Goal: Information Seeking & Learning: Find specific fact

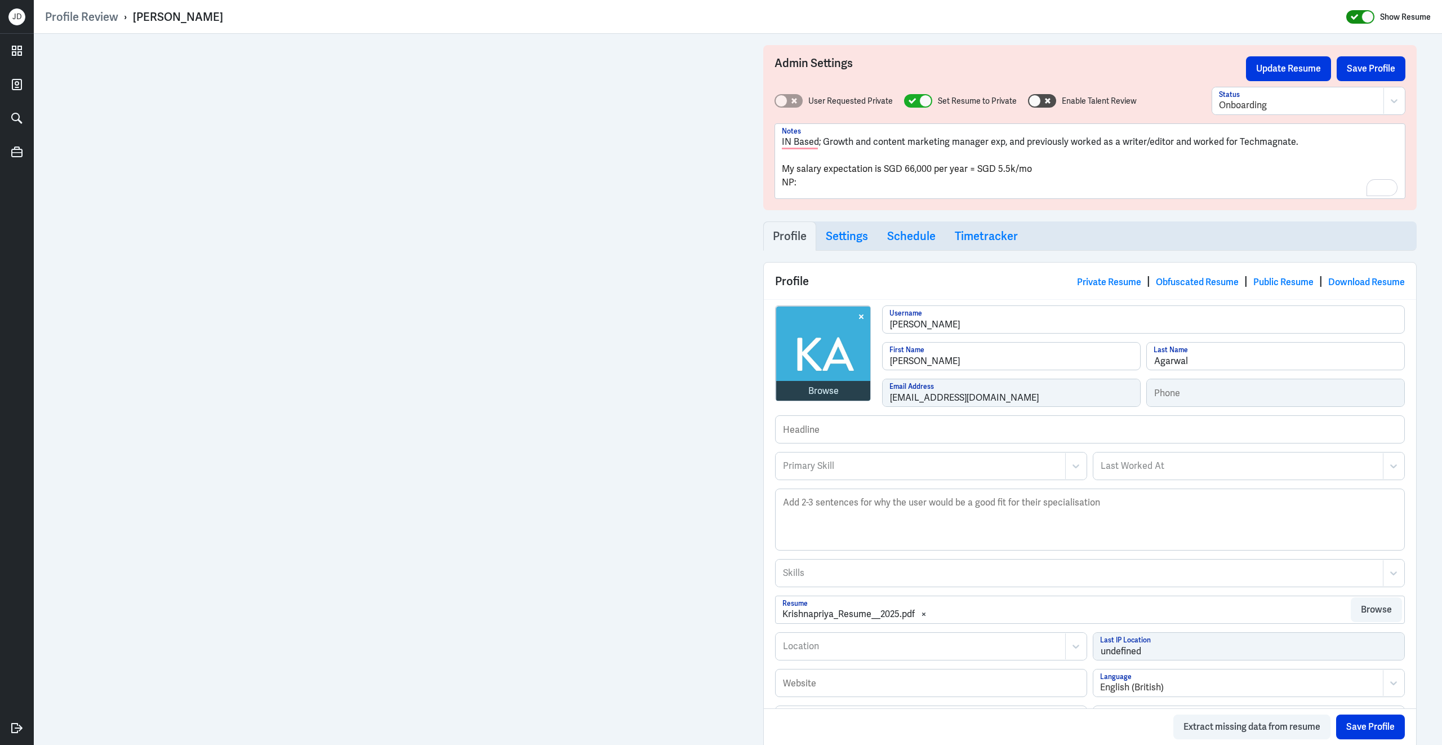
click at [1351, 19] on icon at bounding box center [1355, 17] width 8 height 6
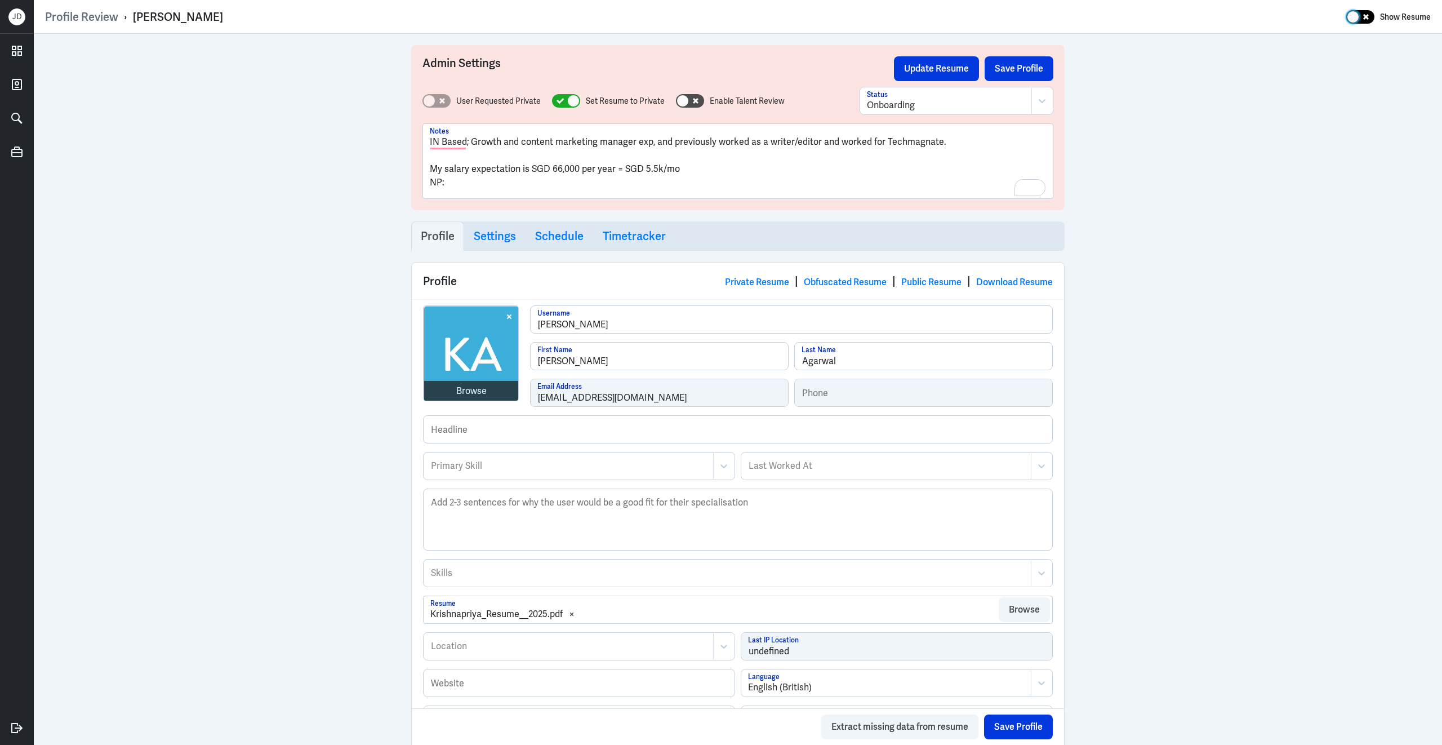
click at [1366, 18] on icon at bounding box center [1366, 17] width 6 height 6
checkbox input "true"
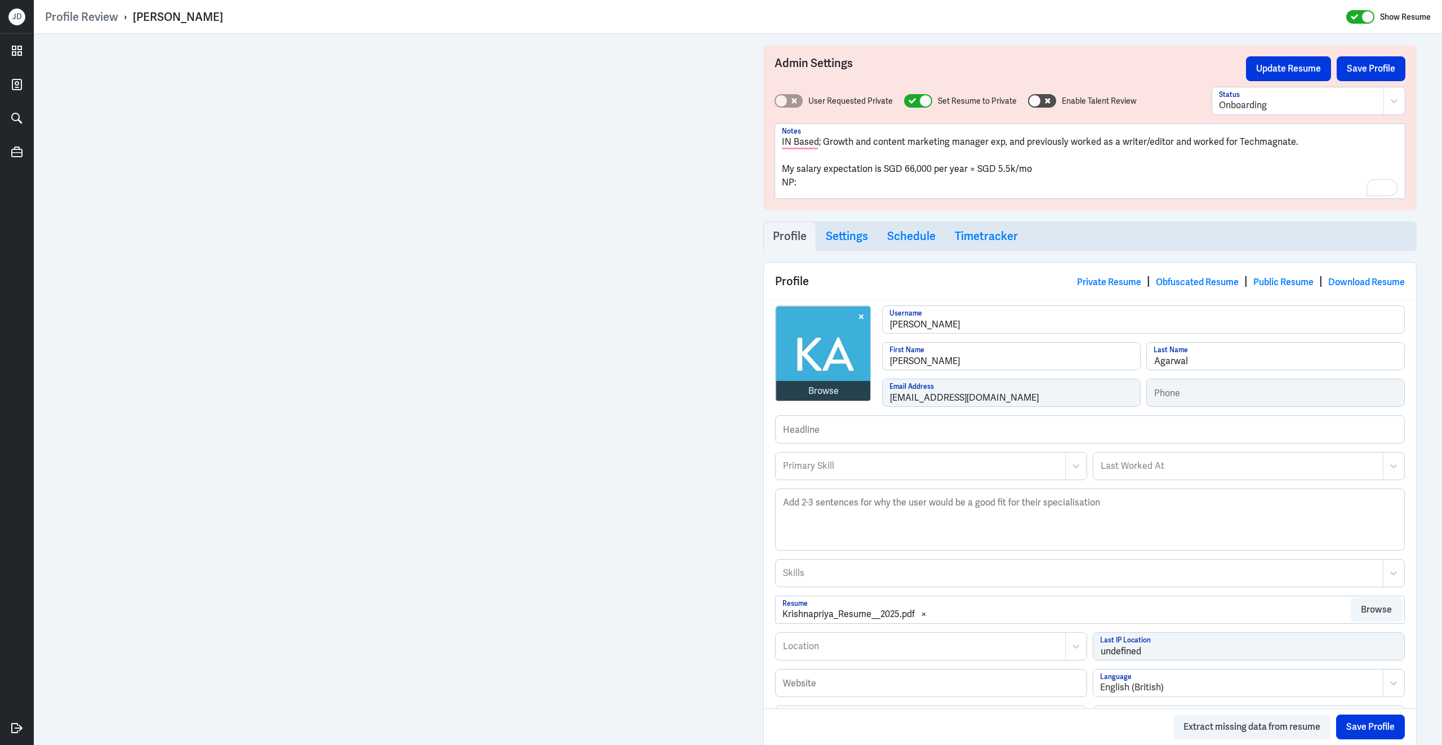
click at [889, 162] on p "My salary expectation is SGD 66,000 per year = SGD 5.5k/mo" at bounding box center [1090, 169] width 616 height 14
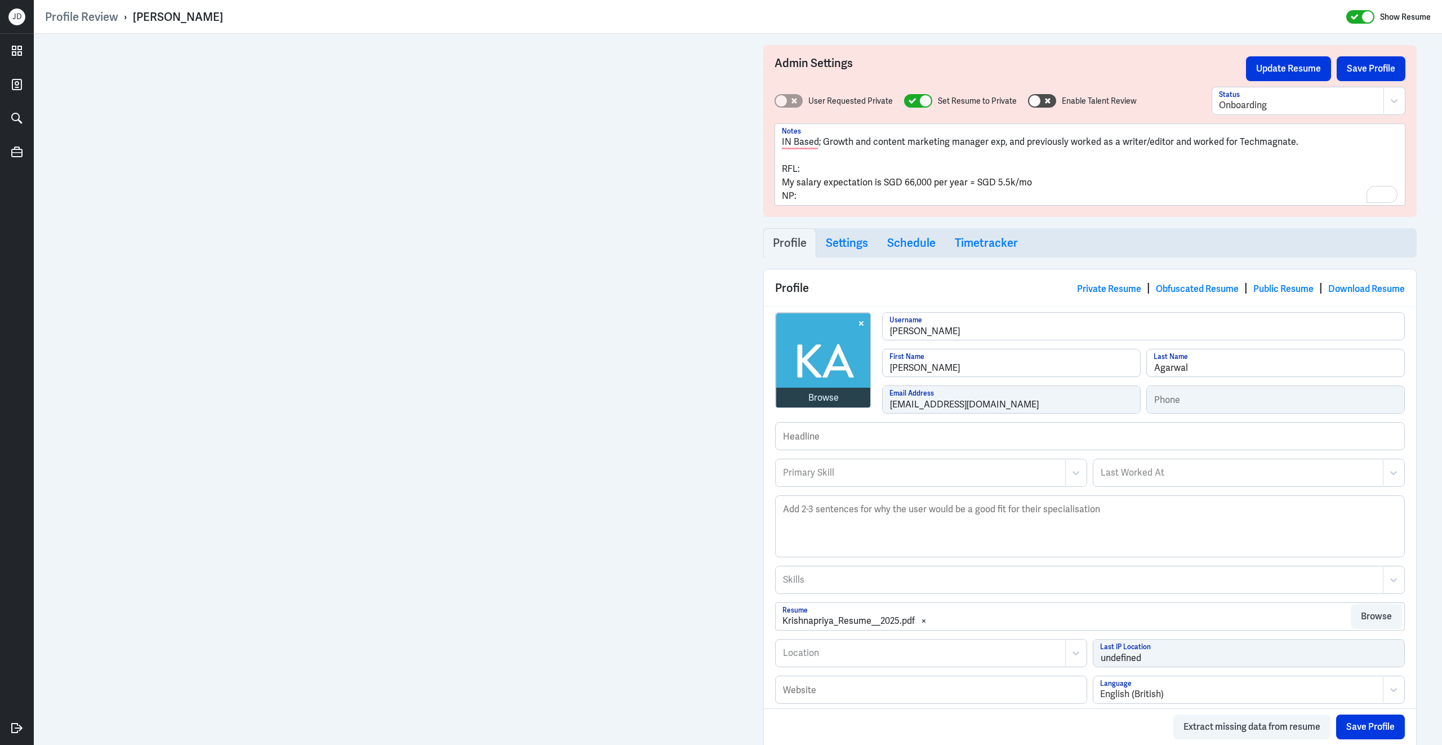
click at [806, 152] on p "To enrich screen reader interactions, please activate Accessibility in Grammarl…" at bounding box center [1090, 156] width 616 height 14
click at [824, 163] on p "RFL:" at bounding box center [1090, 169] width 616 height 14
click at [1304, 144] on p "IN Based; Growth and content marketing manager exp, and previously worked as a …" at bounding box center [1090, 142] width 616 height 14
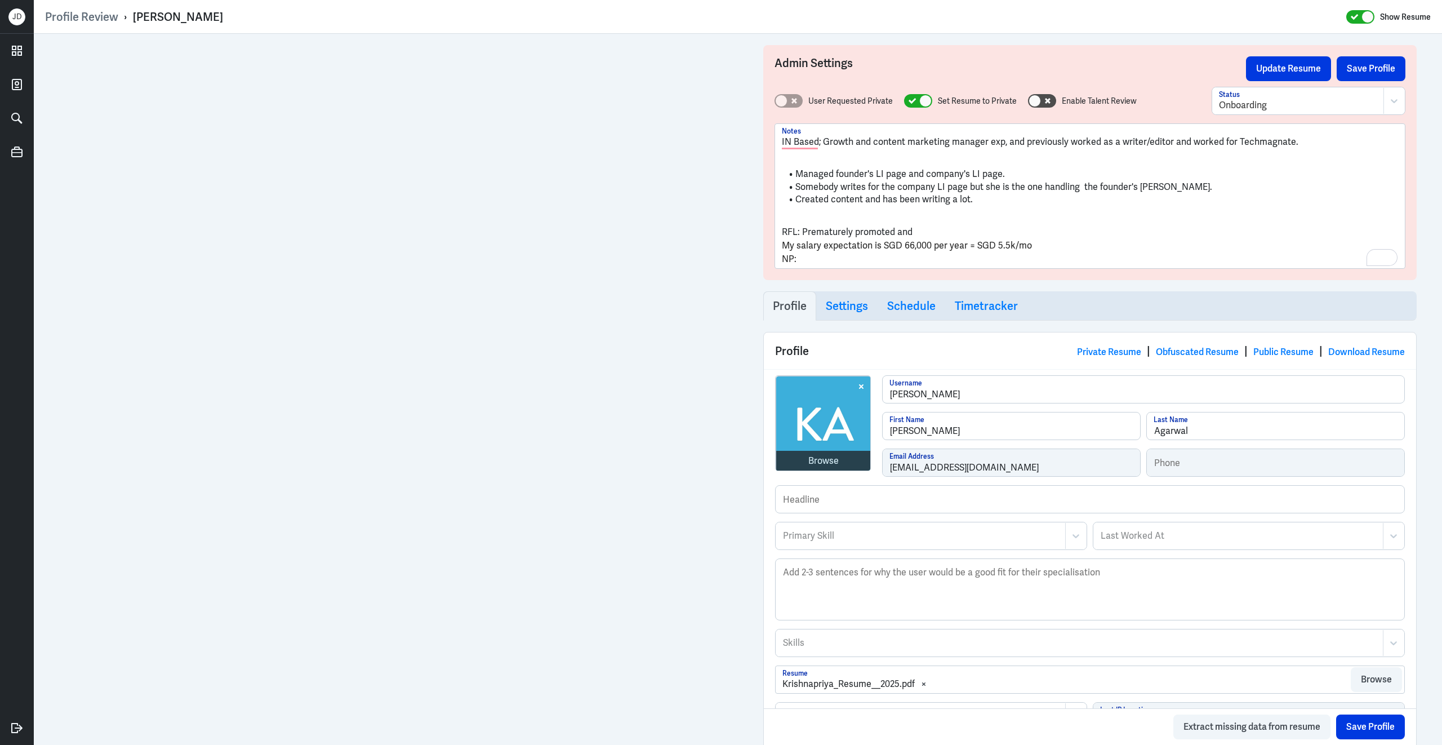
click at [939, 236] on p "RFL: Prematurely promoted and" at bounding box center [1090, 232] width 616 height 14
click at [1041, 197] on li "Created content and has been writing a lot." at bounding box center [1090, 199] width 616 height 13
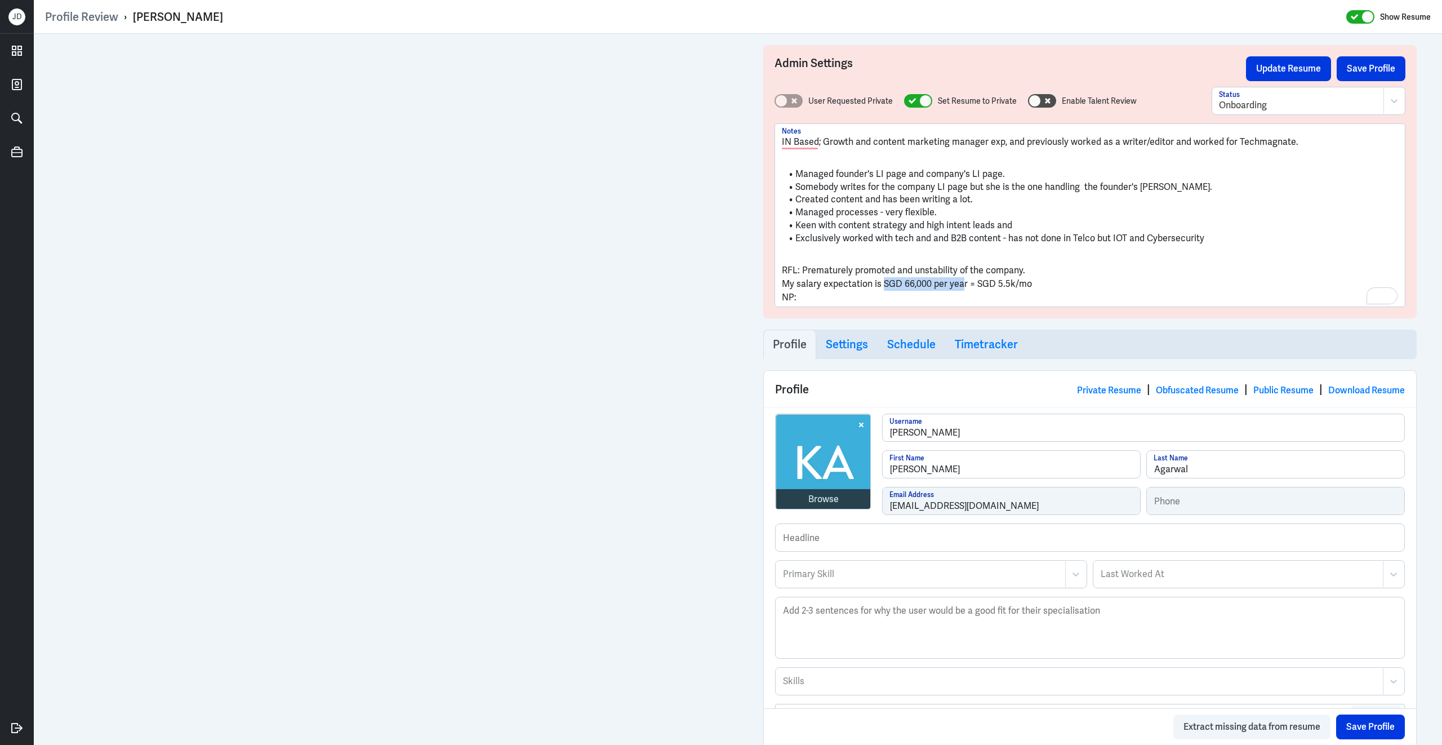
drag, startPoint x: 882, startPoint y: 285, endPoint x: 963, endPoint y: 285, distance: 81.1
click at [963, 285] on span "My salary expectation is SGD 66,000 per year = SGD 5.5k/mo" at bounding box center [907, 284] width 250 height 12
drag, startPoint x: 974, startPoint y: 285, endPoint x: 1028, endPoint y: 285, distance: 54.6
click at [1028, 285] on p "My salary expectation is SGD 66,000 per year = SGD 5.5k/mo" at bounding box center [1090, 284] width 616 height 14
click at [1064, 283] on p "My salary expectation is SGD 66,000 per year = SGD 5.5k/mo" at bounding box center [1090, 284] width 616 height 14
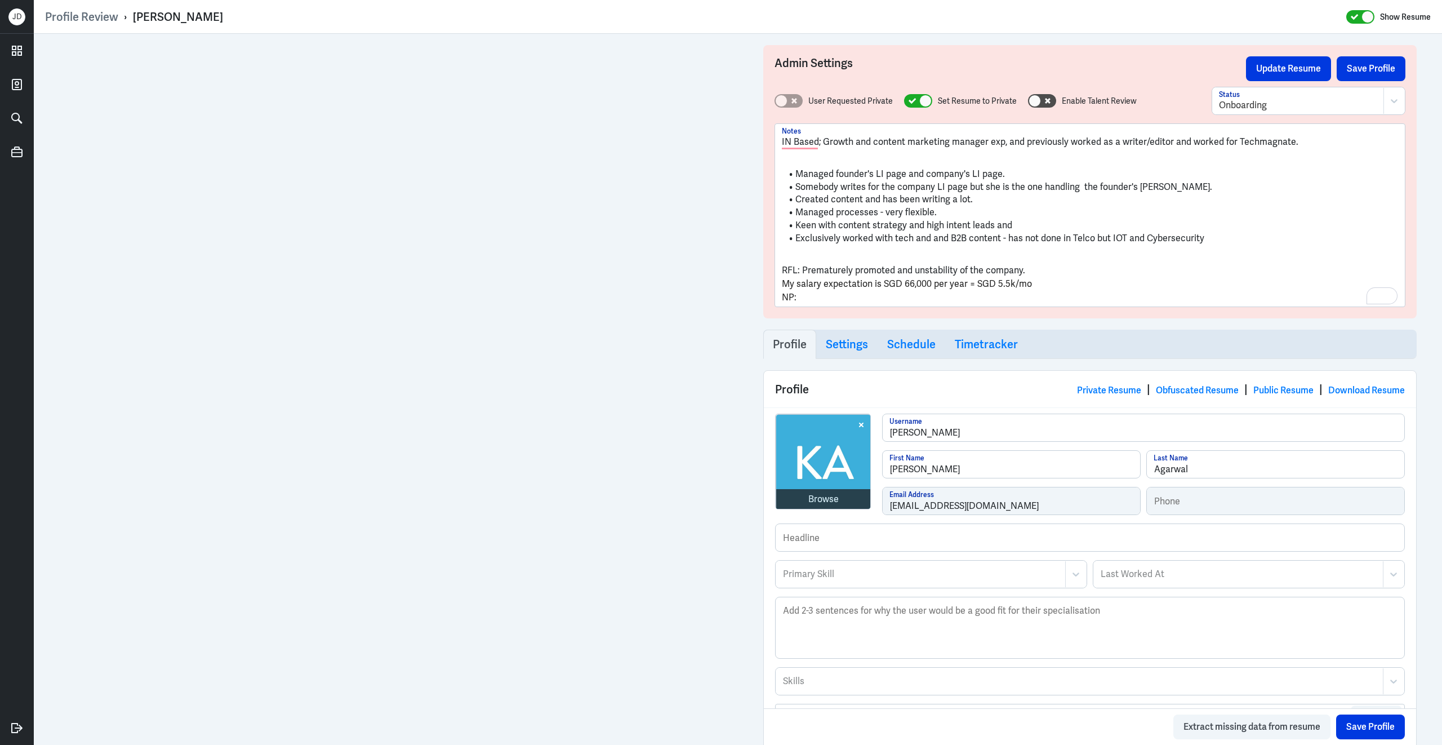
click at [1065, 293] on p "NP:" at bounding box center [1090, 298] width 616 height 14
click at [927, 293] on p "NP:" at bounding box center [1090, 298] width 616 height 14
click at [876, 299] on p "NP:" at bounding box center [1090, 298] width 616 height 14
click at [1043, 266] on p "RFL: Prematurely promoted and unstability of the company." at bounding box center [1090, 271] width 616 height 14
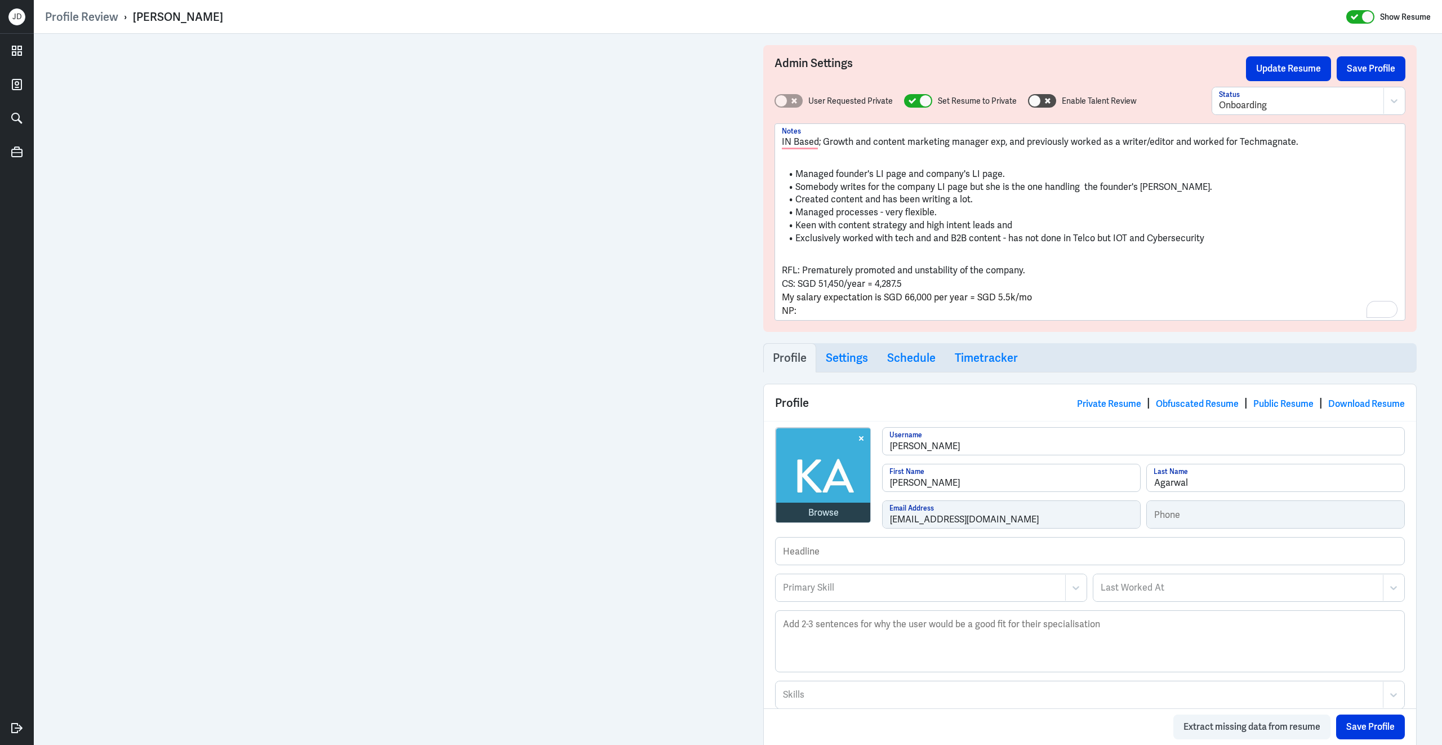
click at [837, 312] on p "NP:" at bounding box center [1090, 311] width 616 height 14
click at [872, 283] on p "CS: SGD 51,450/year = 4,287.5" at bounding box center [1090, 284] width 616 height 14
drag, startPoint x: 872, startPoint y: 283, endPoint x: 940, endPoint y: 283, distance: 68.2
click at [940, 283] on p "CS: SGD 51,450/year = SGD 4,287.5/mo" at bounding box center [1090, 284] width 616 height 14
click at [968, 283] on p "CS: SGD 51,450/year = SGD 4,287.5/mo" at bounding box center [1090, 284] width 616 height 14
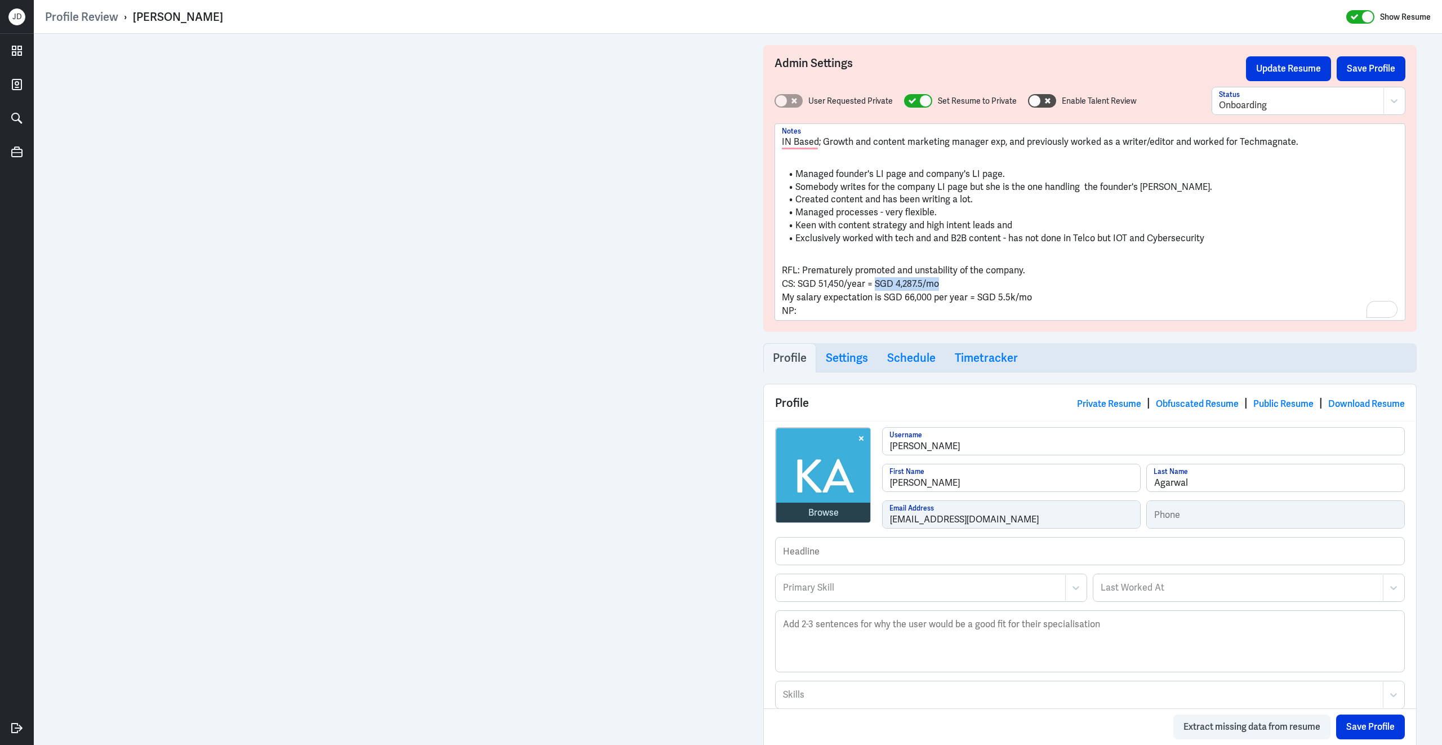
drag, startPoint x: 873, startPoint y: 284, endPoint x: 962, endPoint y: 283, distance: 89.0
click at [962, 283] on p "CS: SGD 51,450/year = SGD 4,287.5/mo" at bounding box center [1090, 284] width 616 height 14
copy p "SGD 4,287.5/mo"
click at [813, 312] on p "NP:" at bounding box center [1090, 311] width 616 height 14
drag, startPoint x: 828, startPoint y: 313, endPoint x: 847, endPoint y: 313, distance: 19.2
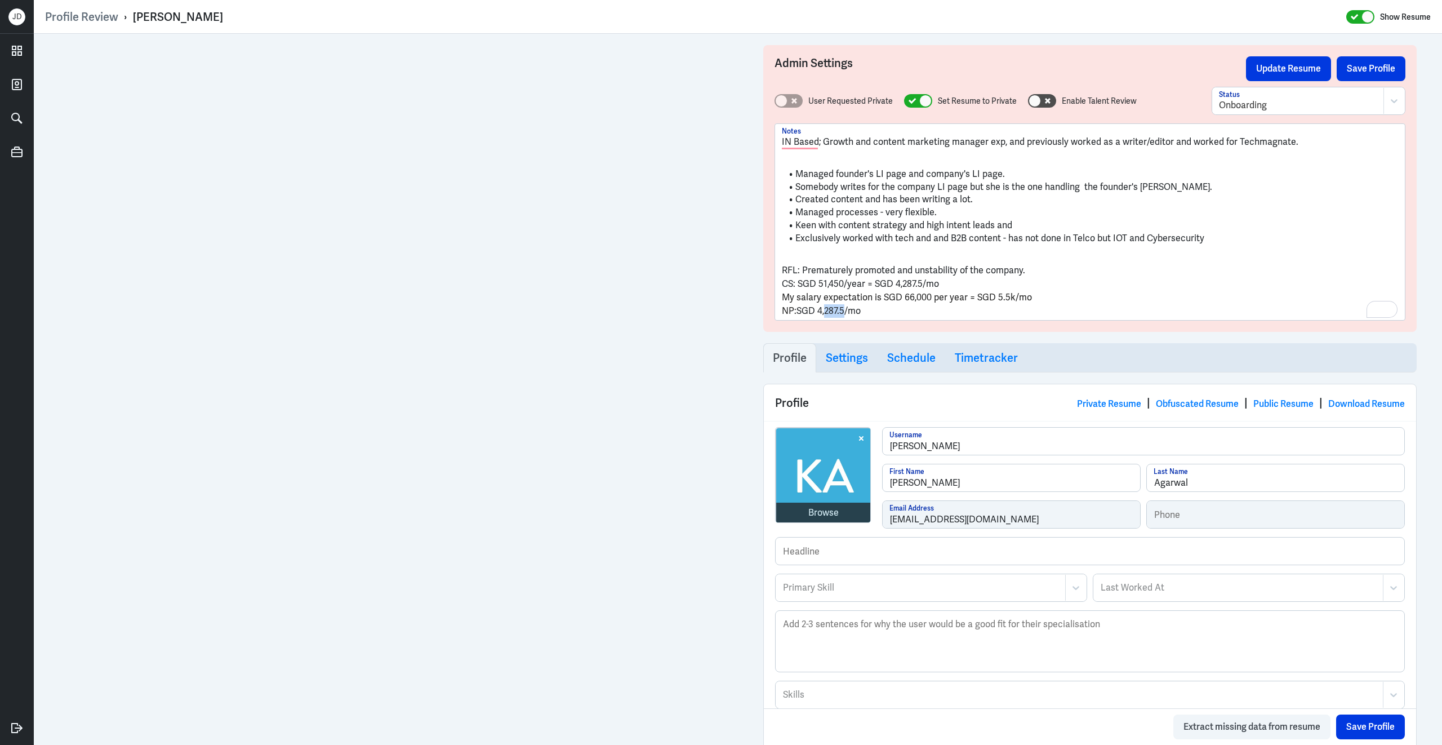
click at [847, 313] on p "NP: SGD 4,287.5/mo" at bounding box center [1090, 311] width 616 height 14
click at [892, 313] on p "NP: SGD 4,287.5/mo" at bounding box center [1090, 311] width 616 height 14
drag, startPoint x: 825, startPoint y: 310, endPoint x: 851, endPoint y: 312, distance: 26.5
click at [851, 312] on p "NP: SGD 4,287.5/mo" at bounding box center [1090, 311] width 616 height 14
drag, startPoint x: 844, startPoint y: 312, endPoint x: 823, endPoint y: 312, distance: 21.4
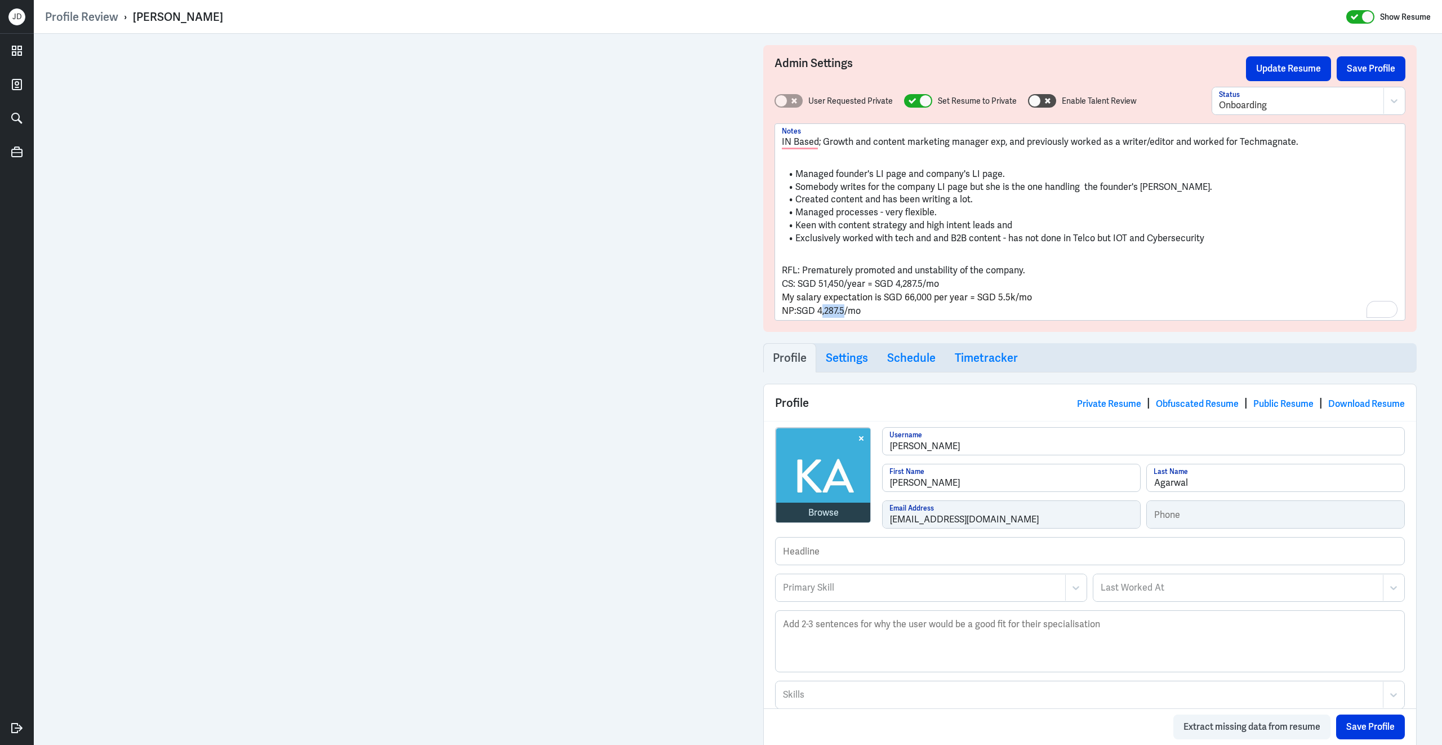
click at [823, 312] on p "NP: SGD 4,287.5/mo" at bounding box center [1090, 311] width 616 height 14
click at [864, 309] on p "NP: SGD 4.5k/mo" at bounding box center [1090, 311] width 616 height 14
click at [1130, 299] on p "My salary expectation is SGD 66,000 per year = SGD 5.5k/mo" at bounding box center [1090, 298] width 616 height 14
drag, startPoint x: 856, startPoint y: 311, endPoint x: 763, endPoint y: 311, distance: 93.5
click at [763, 311] on div "Admin Settings Update Resume Save Profile User Requested Private Set Resume to …" at bounding box center [1090, 188] width 654 height 287
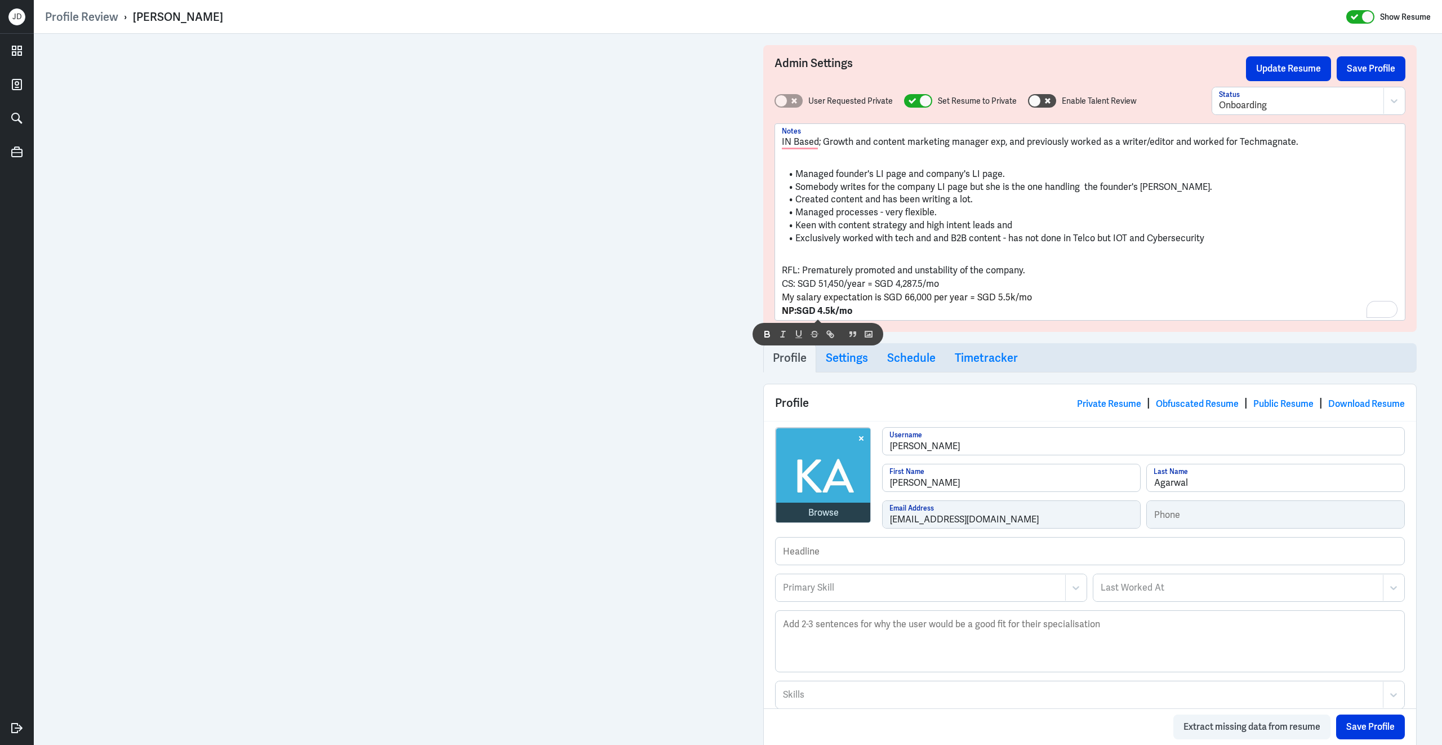
click at [797, 313] on strong "NP:" at bounding box center [789, 311] width 15 height 12
click at [799, 313] on strong "SGD 4.5k/mo" at bounding box center [825, 311] width 56 height 12
drag, startPoint x: 801, startPoint y: 313, endPoint x: 895, endPoint y: 315, distance: 94.7
click at [895, 317] on p "NP: SGD 4.5k/mo" at bounding box center [1090, 311] width 616 height 14
click at [1042, 299] on p "My salary expectation is SGD 66,000 per year = SGD 5.5k/mo" at bounding box center [1090, 298] width 616 height 14
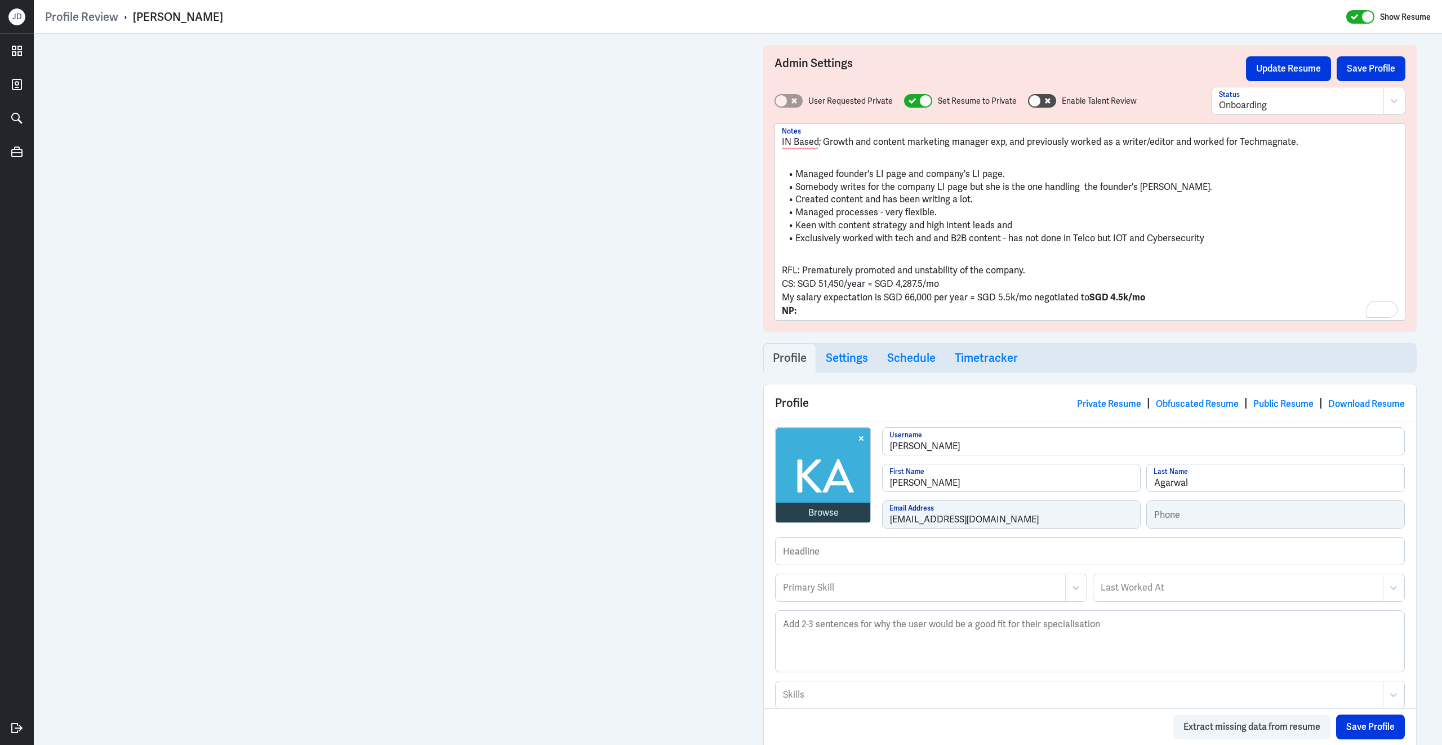
click at [859, 307] on p "NP:" at bounding box center [1090, 311] width 616 height 14
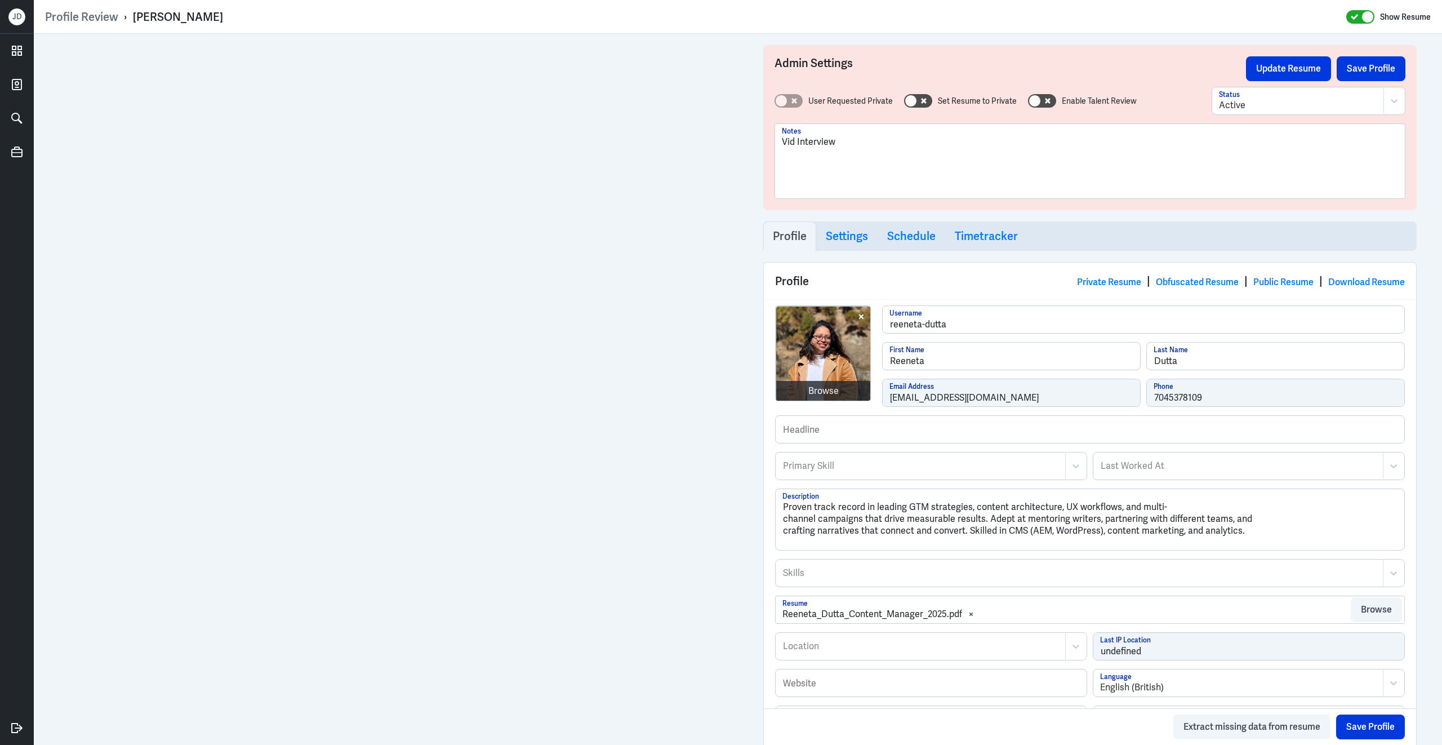
scroll to position [1121, 0]
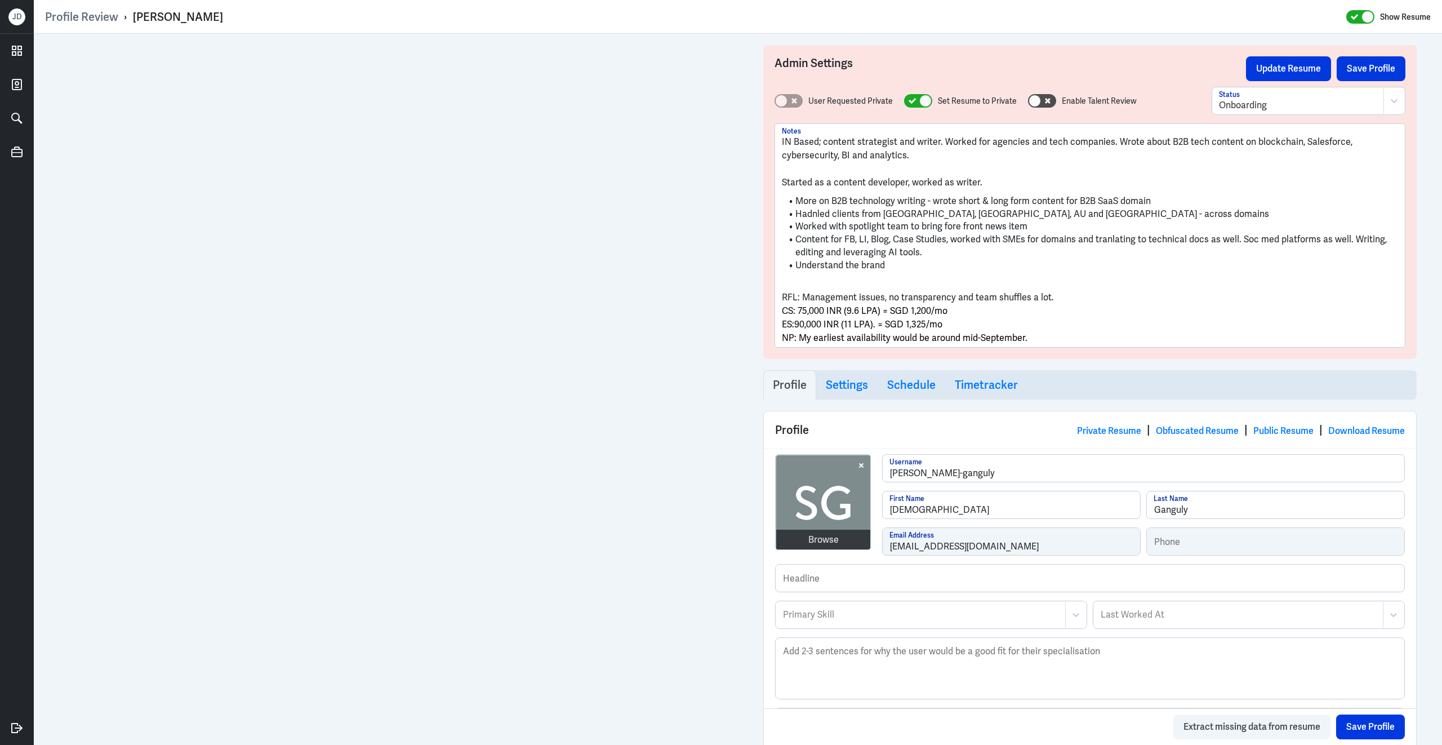
click at [957, 325] on p "ES:90,000 INR (11 LPA). = SGD 1,325/mo" at bounding box center [1090, 325] width 616 height 14
drag, startPoint x: 1040, startPoint y: 340, endPoint x: 777, endPoint y: 307, distance: 265.2
click at [777, 307] on div "Profile Review › Sumana Ganguly Show Resume Admin Settings Update Resume Save P…" at bounding box center [738, 372] width 1408 height 745
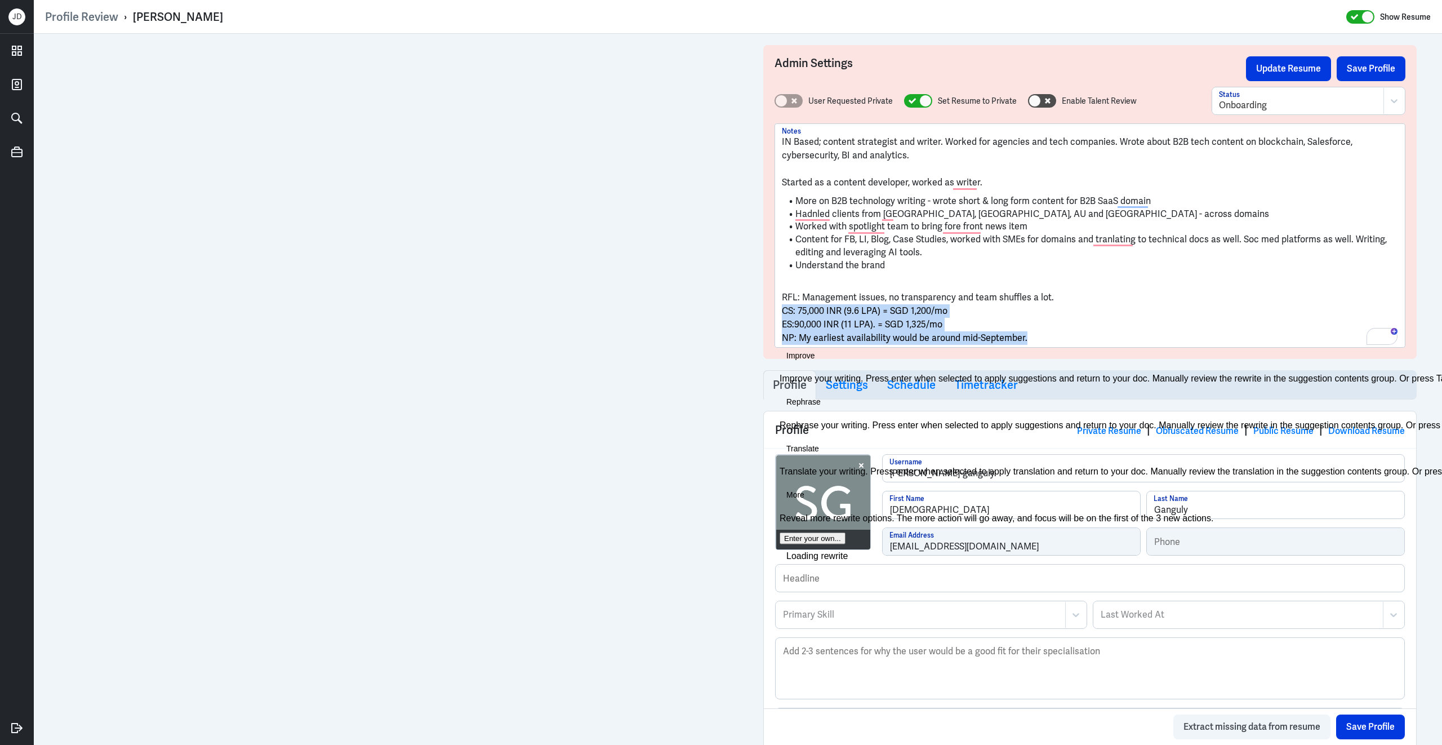
click at [927, 323] on span "ES:90,000 INR (11 LPA). = SGD 1,325/mo" at bounding box center [862, 324] width 161 height 12
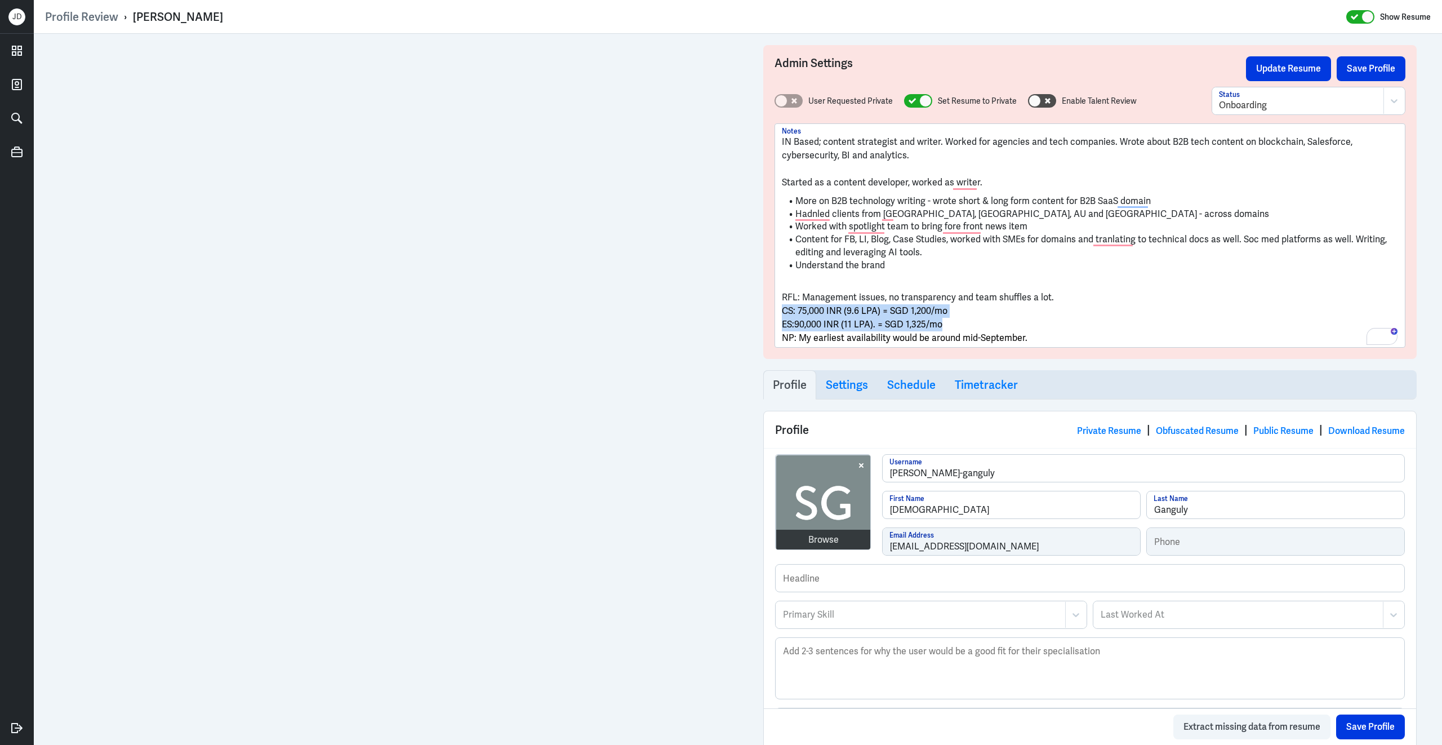
drag, startPoint x: 946, startPoint y: 326, endPoint x: 758, endPoint y: 311, distance: 188.2
click at [758, 311] on div "Admin Settings Update Resume Save Profile User Requested Private Set Resume to …" at bounding box center [1090, 695] width 676 height 1323
copy div "CS: 75,000 INR (9.6 LPA) = SGD 1,200/mo ES:90,000 INR (11 LPA). = SGD 1,325/mo"
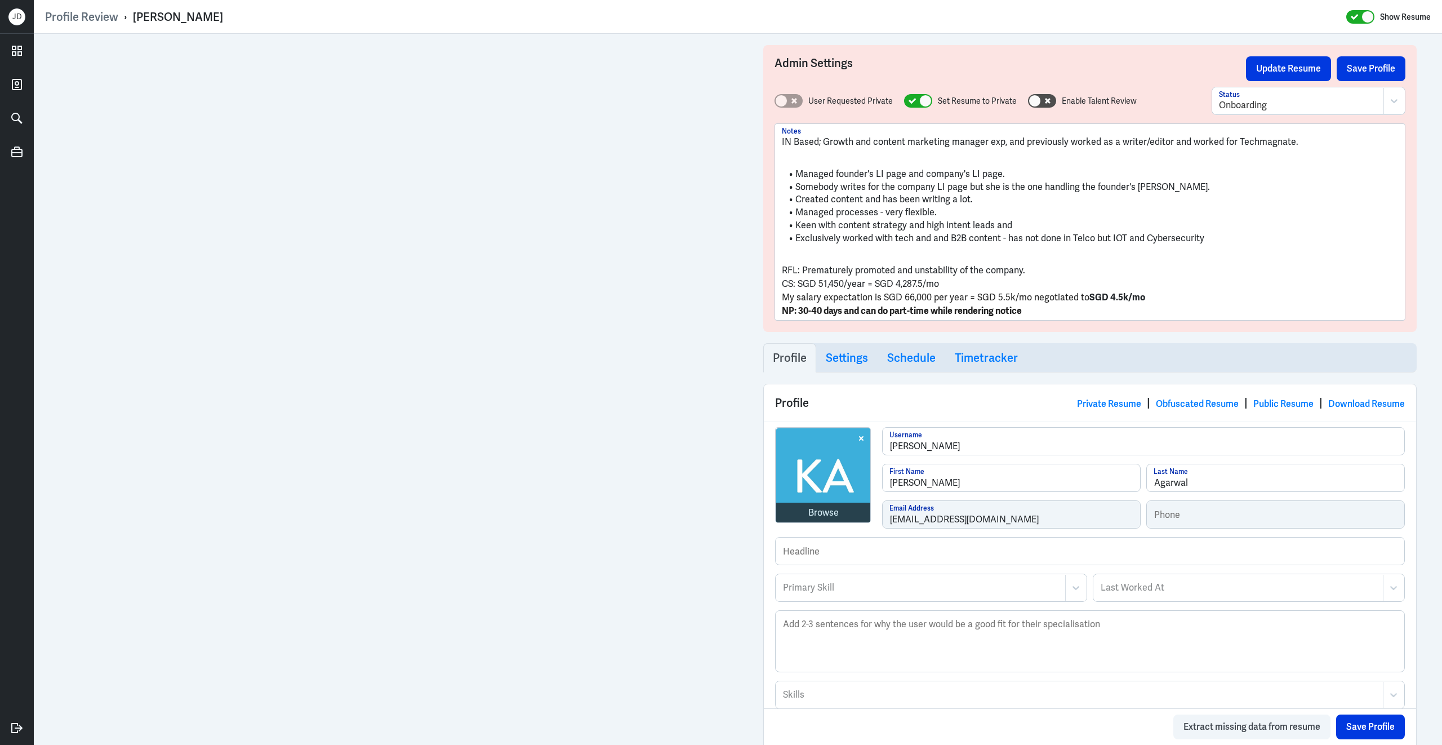
click at [944, 294] on span "My salary expectation is SGD 66,000 per year = SGD 5.5k/mo negotiated to" at bounding box center [936, 297] width 308 height 12
drag, startPoint x: 1148, startPoint y: 296, endPoint x: 750, endPoint y: 286, distance: 398.4
click at [750, 286] on div "Admin Settings Update Resume Save Profile User Requested Private Set Resume to …" at bounding box center [738, 682] width 1408 height 1296
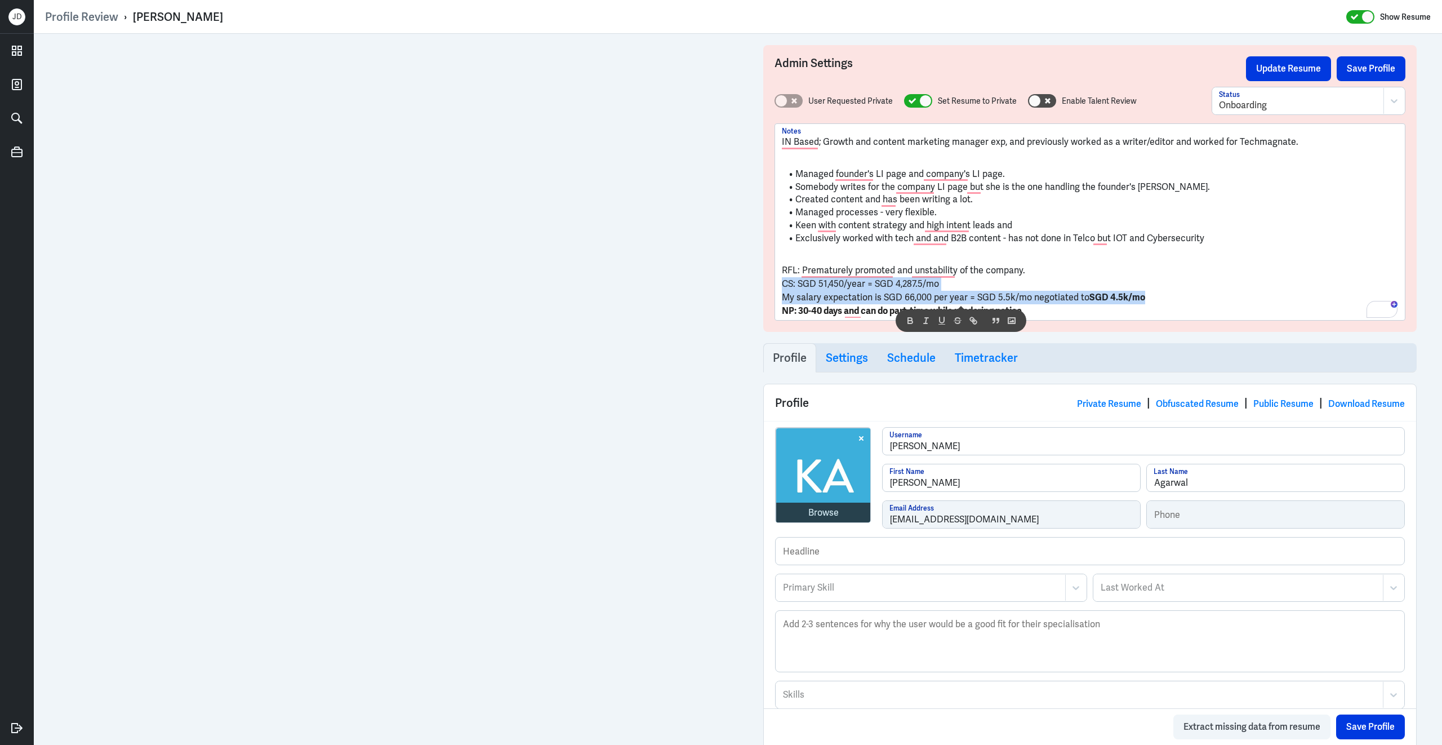
copy div "CS: SGD 51,450/year = SGD 4,287.5/mo My salary expectation is SGD 66,000 per ye…"
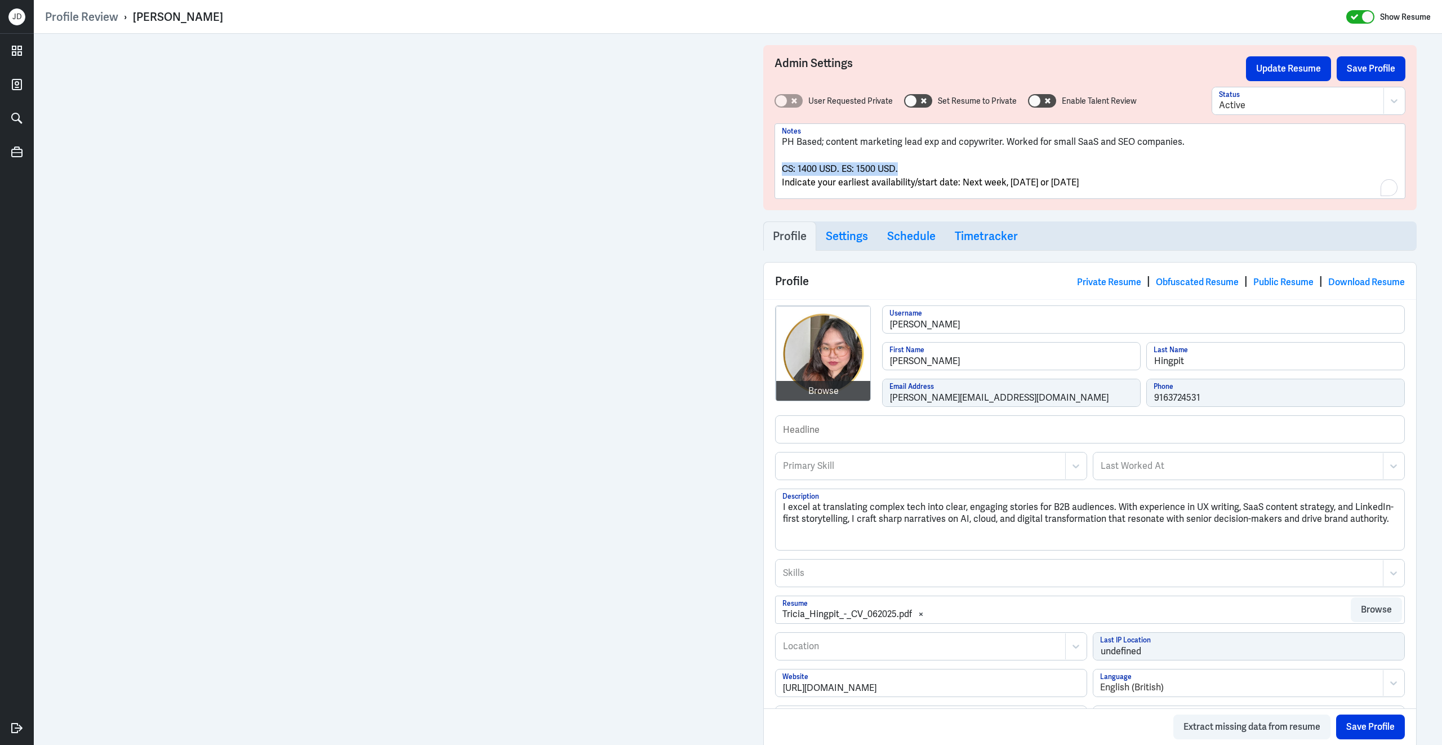
drag, startPoint x: 919, startPoint y: 169, endPoint x: 779, endPoint y: 168, distance: 140.3
click at [779, 168] on div "PH Based; content marketing lead exp and copywriter. Worked for small SaaS and …" at bounding box center [1090, 161] width 630 height 74
copy span "CS: 1400 USD. ES: 1500 USD."
